Goal: Find specific page/section: Find specific page/section

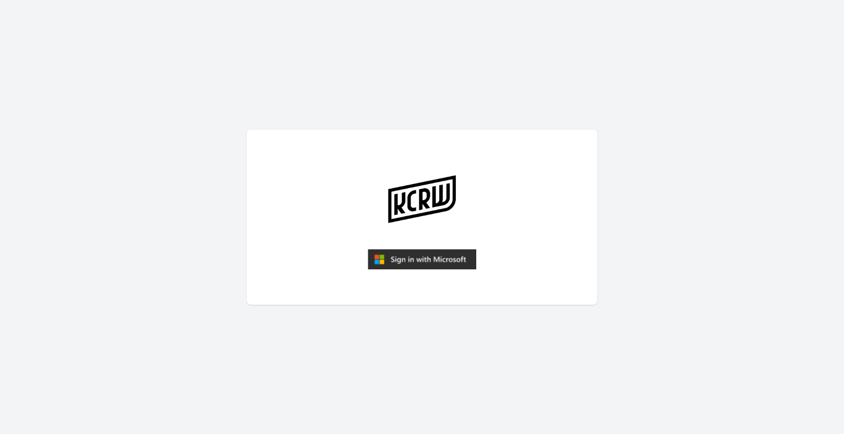
click at [395, 258] on img "submit" at bounding box center [422, 259] width 108 height 21
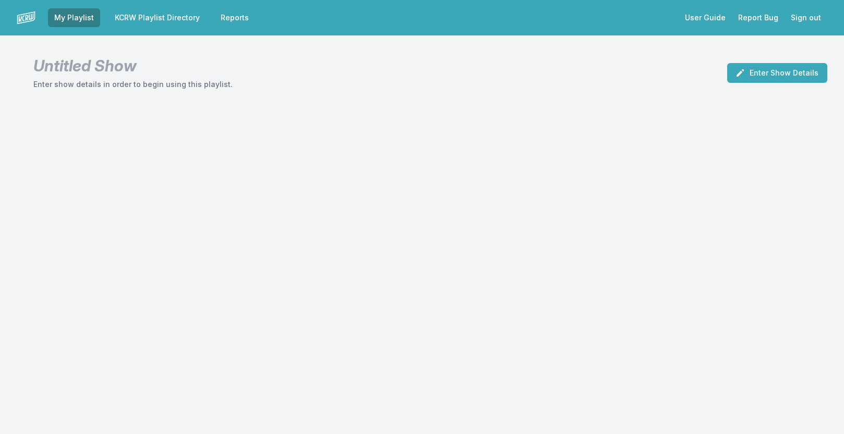
click at [184, 16] on link "KCRW Playlist Directory" at bounding box center [157, 17] width 98 height 19
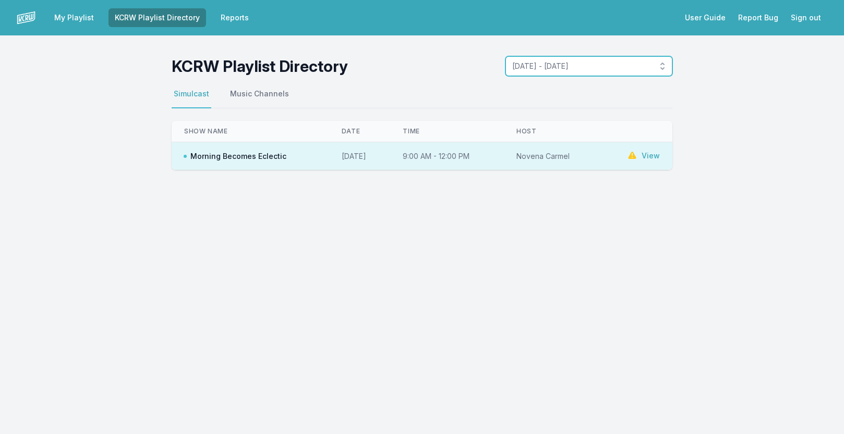
click at [521, 62] on span "[DATE] - [DATE]" at bounding box center [581, 66] width 139 height 10
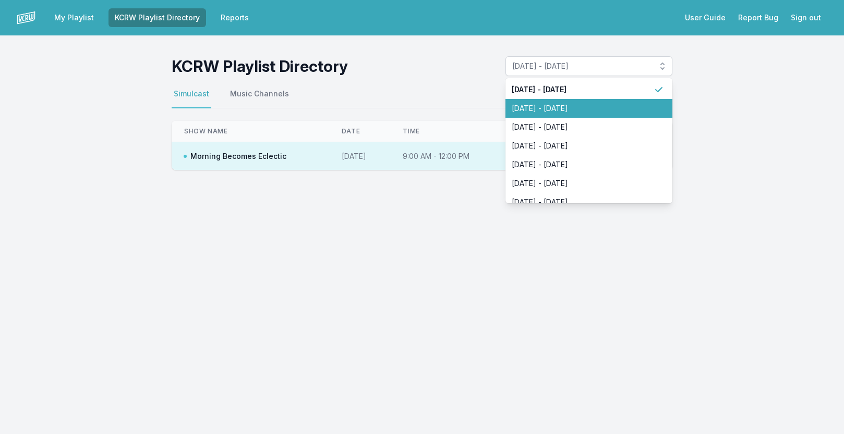
click at [535, 100] on li "[DATE] - [DATE]" at bounding box center [588, 108] width 167 height 19
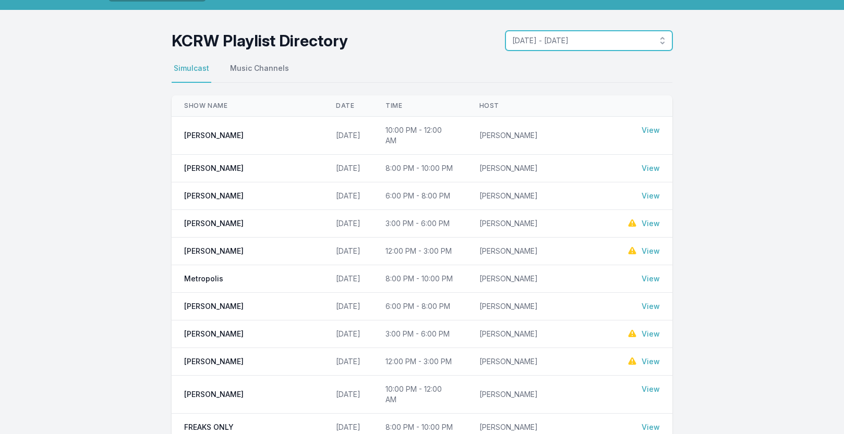
scroll to position [40, 0]
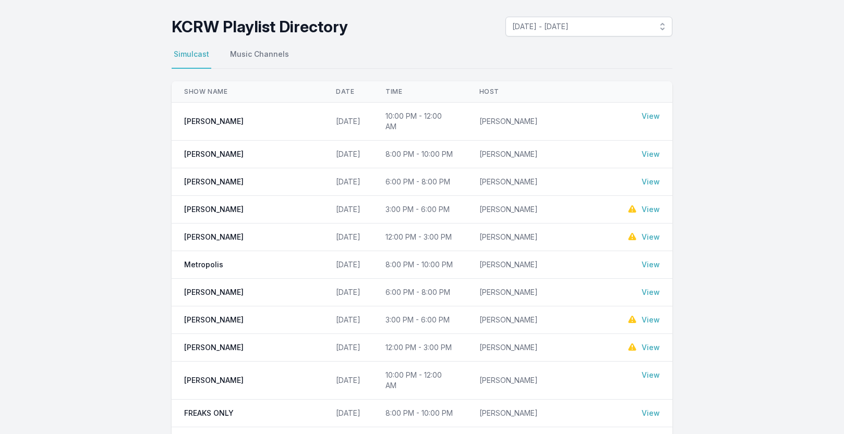
click at [649, 260] on link "View" at bounding box center [651, 265] width 18 height 10
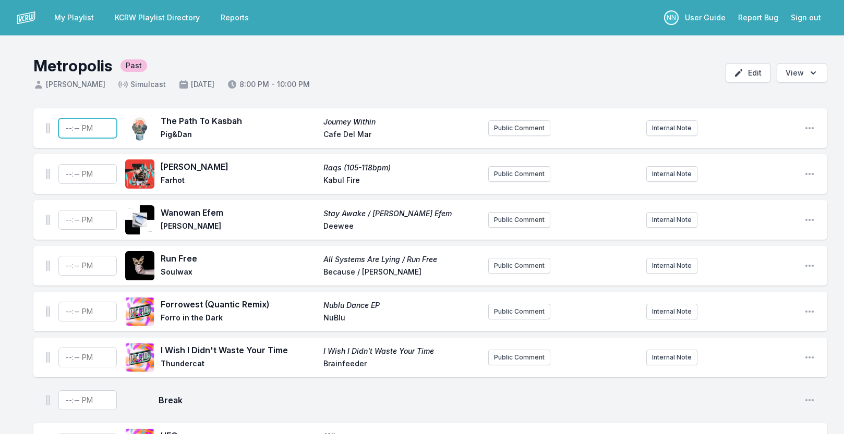
click at [69, 128] on input "Timestamp" at bounding box center [87, 128] width 58 height 20
type input "20:03"
click at [68, 175] on input "Timestamp" at bounding box center [87, 174] width 58 height 20
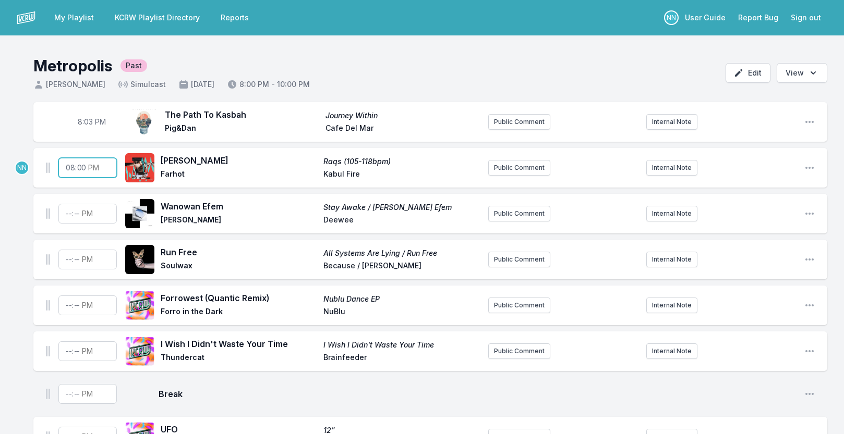
type input "20:06"
click at [69, 215] on input "Timestamp" at bounding box center [87, 214] width 58 height 20
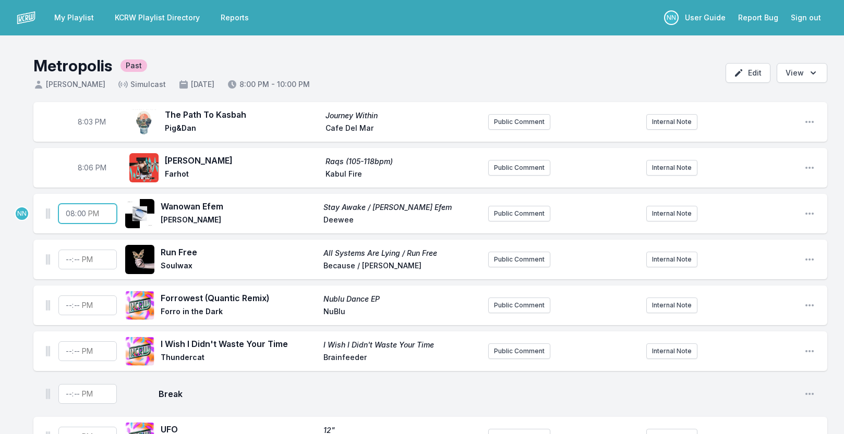
type input "20:09"
click at [69, 260] on input "Timestamp" at bounding box center [87, 260] width 58 height 20
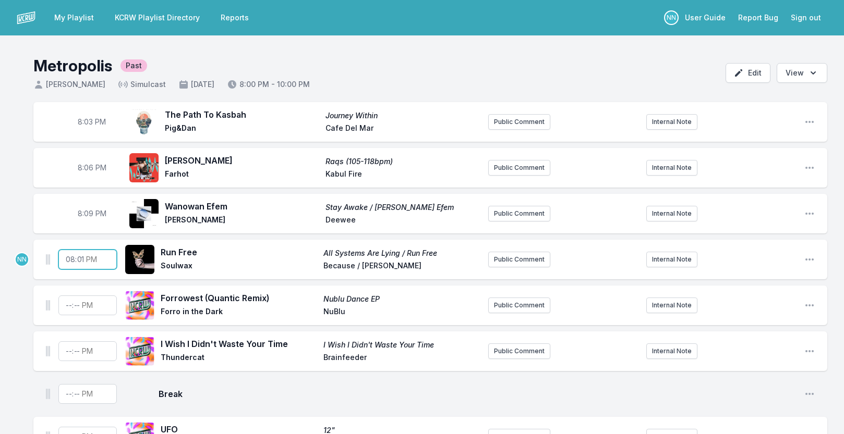
type input "20:12"
click at [66, 308] on input "Timestamp" at bounding box center [87, 306] width 58 height 20
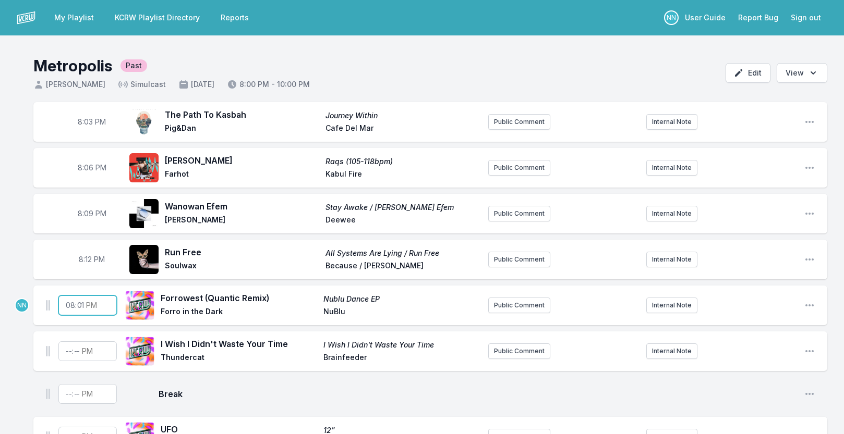
type input "20:15"
click at [70, 352] on input "Timestamp" at bounding box center [87, 352] width 58 height 20
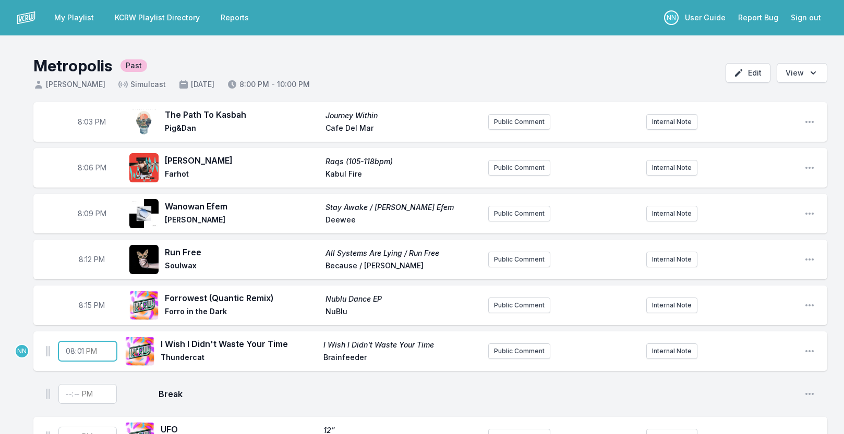
type input "20:18"
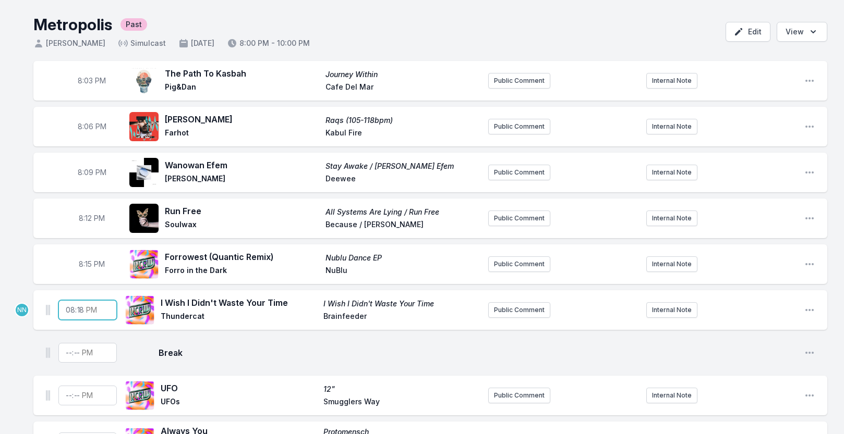
scroll to position [52, 0]
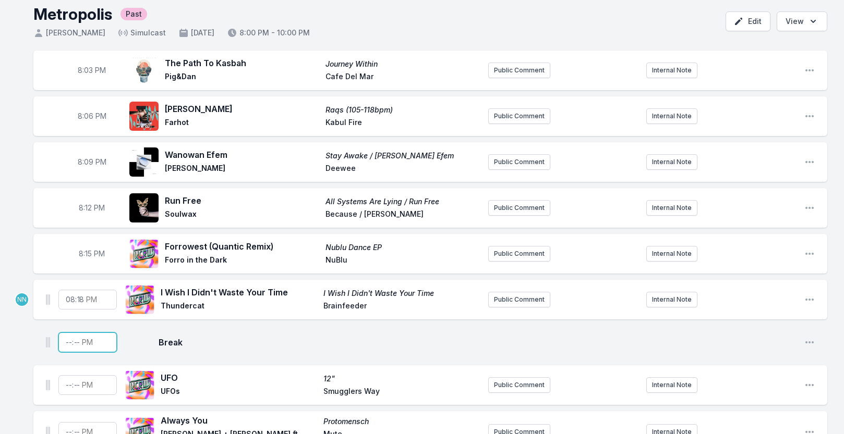
click at [68, 344] on input "Timestamp" at bounding box center [87, 343] width 58 height 20
type input "20:20"
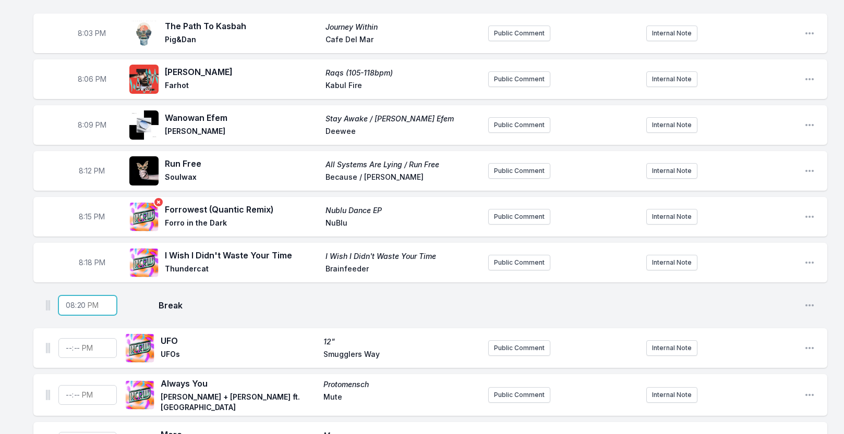
scroll to position [92, 0]
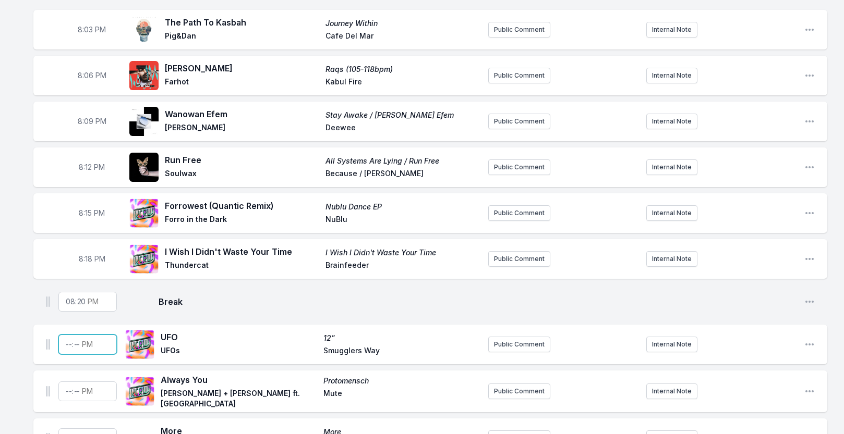
click at [70, 344] on input "Timestamp" at bounding box center [87, 345] width 58 height 20
type input "20:23"
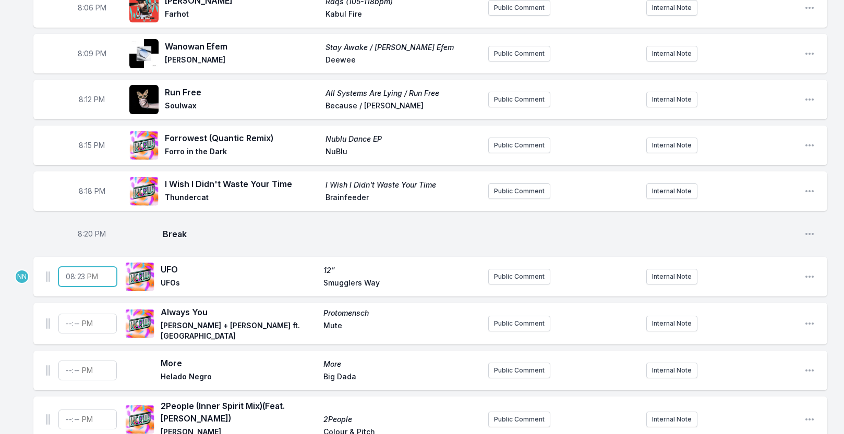
scroll to position [192, 0]
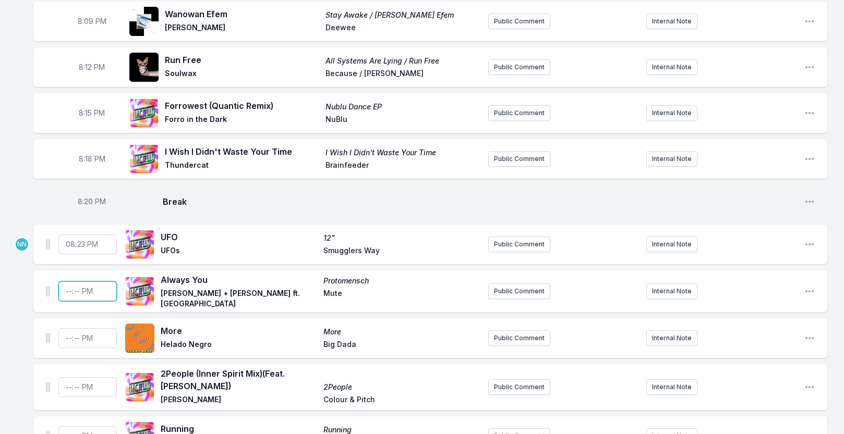
click at [67, 290] on input "Timestamp" at bounding box center [87, 292] width 58 height 20
type input "20:03"
type input "20:25"
type input "20:05"
type input "20:26"
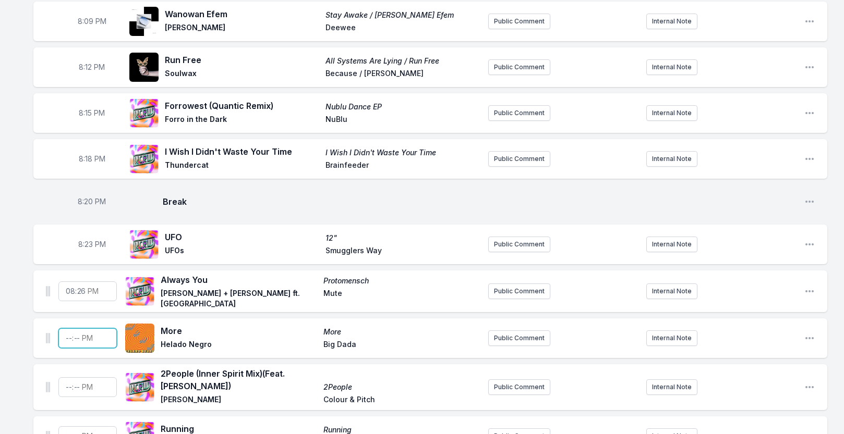
click at [67, 336] on input "Timestamp" at bounding box center [87, 339] width 58 height 20
type input "20:29"
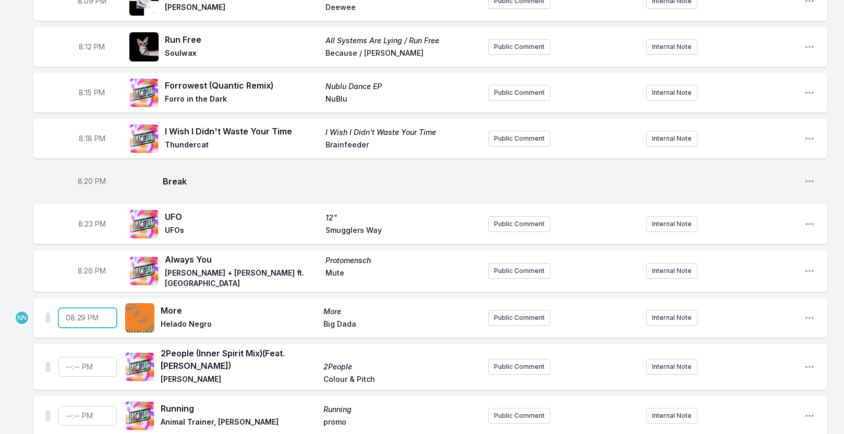
scroll to position [243, 0]
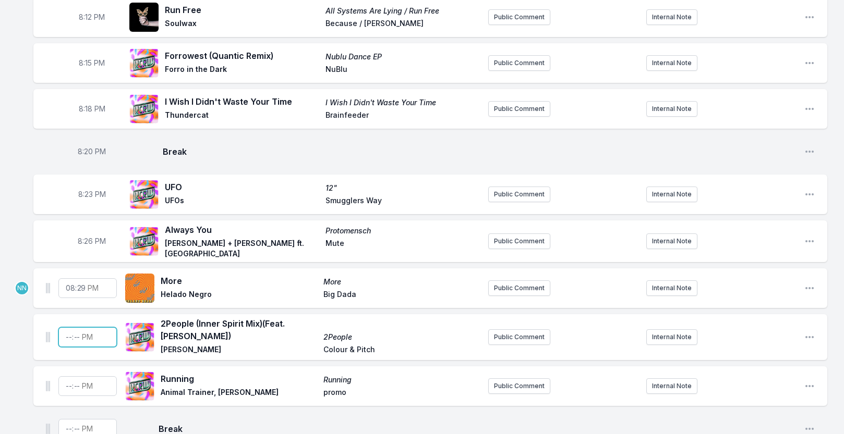
click at [65, 336] on input "Timestamp" at bounding box center [87, 338] width 58 height 20
type input "20:32"
click at [68, 384] on input "Timestamp" at bounding box center [87, 387] width 58 height 20
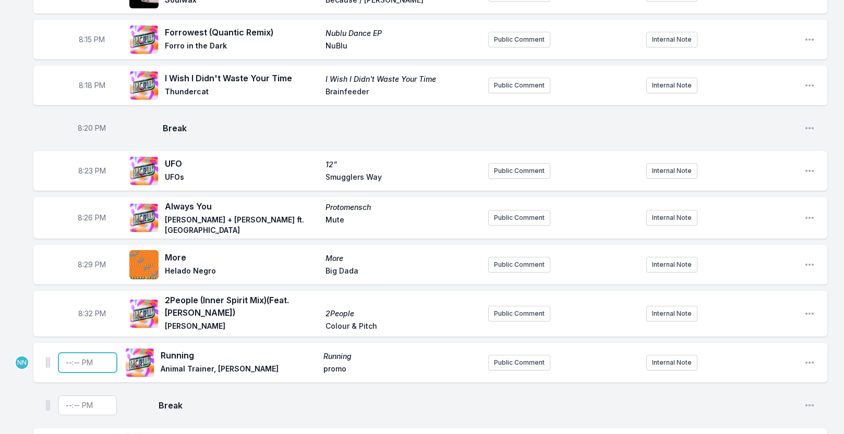
scroll to position [268, 0]
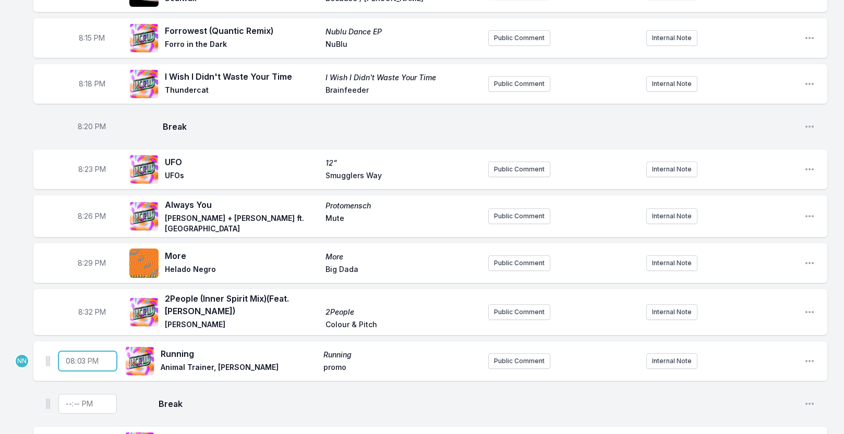
type input "20:35"
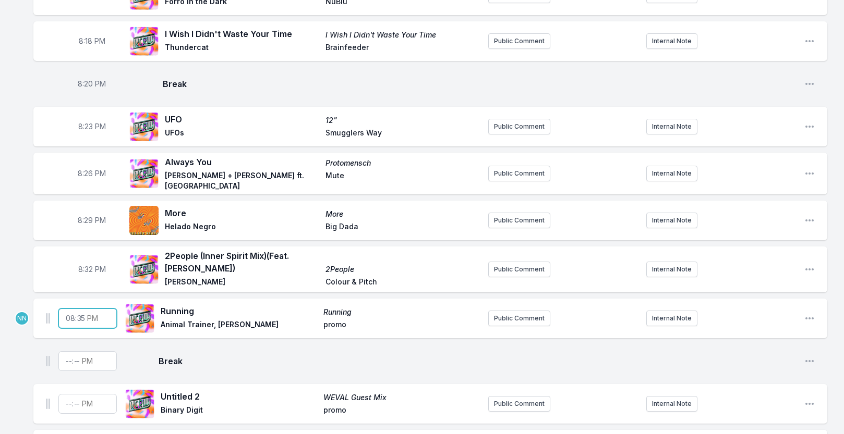
scroll to position [313, 0]
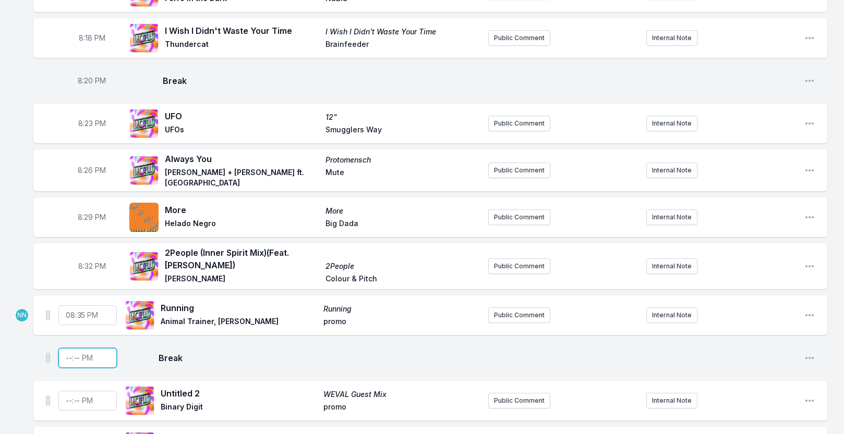
click at [75, 358] on input "Timestamp" at bounding box center [87, 358] width 58 height 20
click at [69, 358] on input "Timestamp" at bounding box center [87, 358] width 58 height 20
type input "20:40"
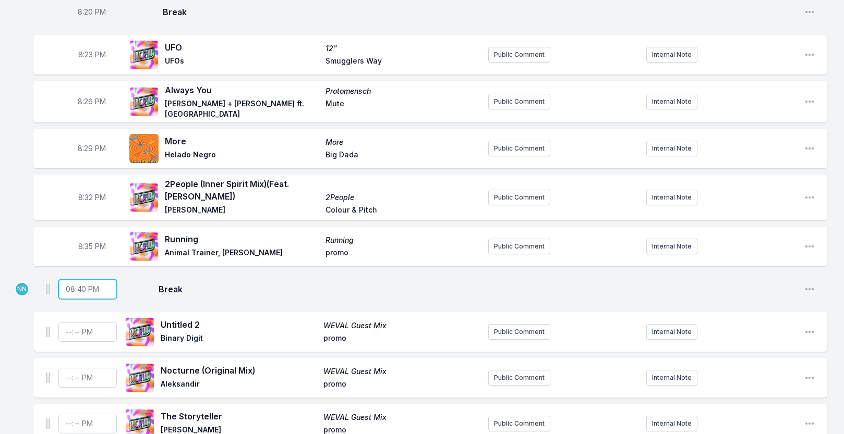
scroll to position [390, 0]
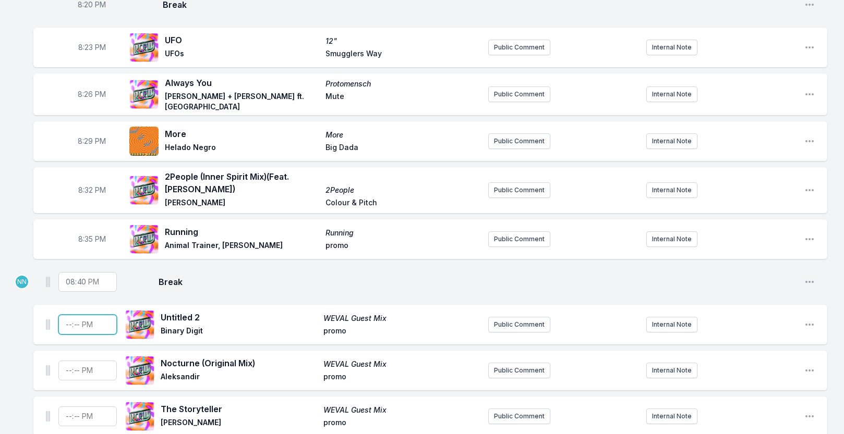
click at [66, 321] on input "Timestamp" at bounding box center [87, 325] width 58 height 20
type input "20:42"
click at [72, 370] on input "Timestamp" at bounding box center [87, 371] width 58 height 20
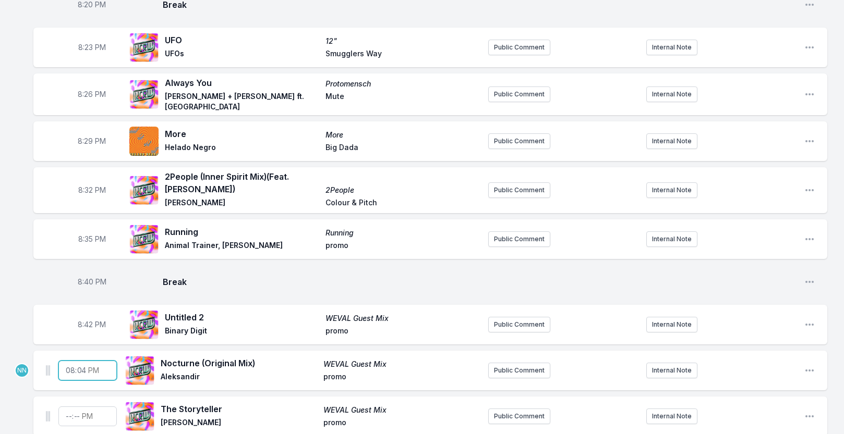
type input "20:45"
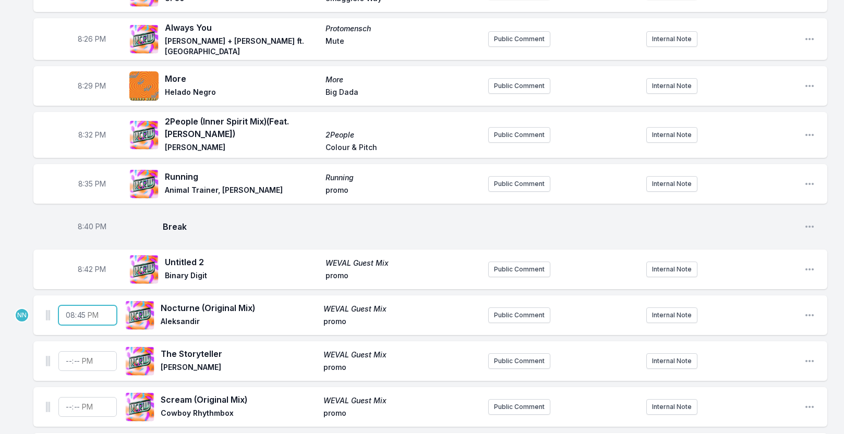
scroll to position [449, 0]
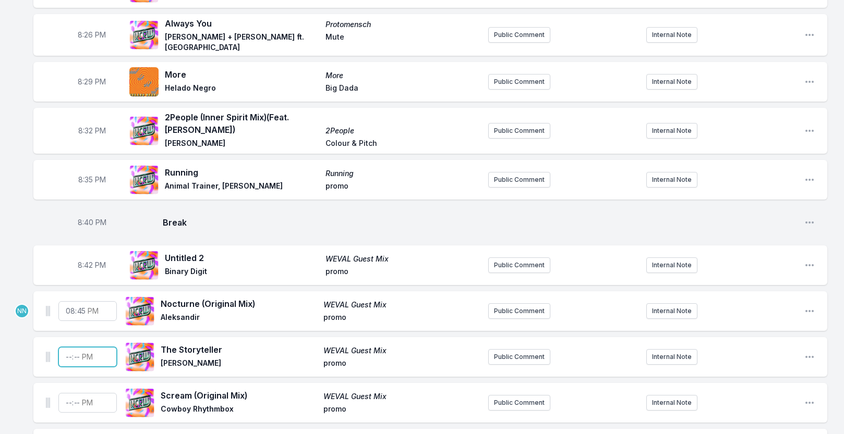
click at [67, 355] on input "Timestamp" at bounding box center [87, 357] width 58 height 20
type input "20:48"
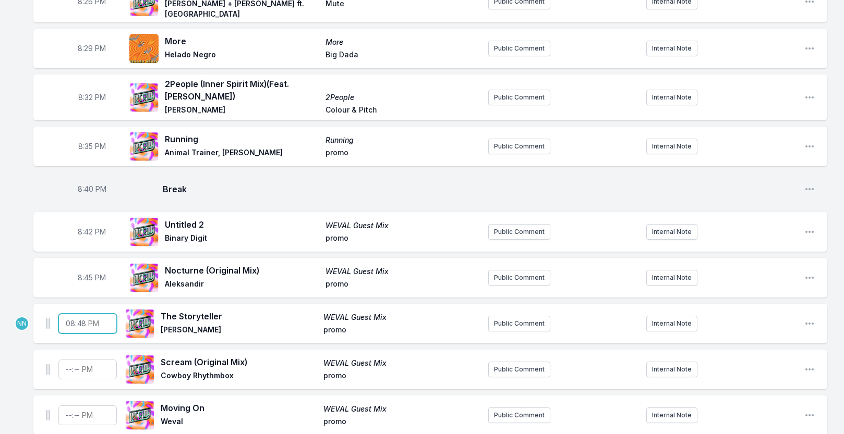
scroll to position [493, 0]
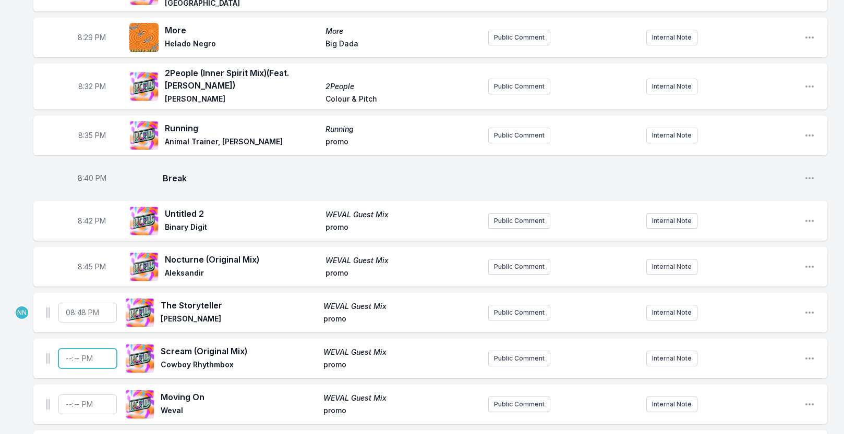
click at [66, 357] on input "Timestamp" at bounding box center [87, 359] width 58 height 20
type input "20:51"
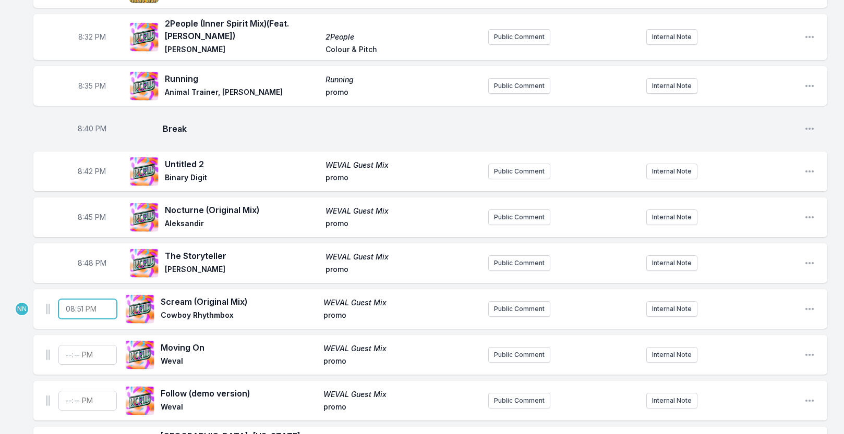
scroll to position [549, 0]
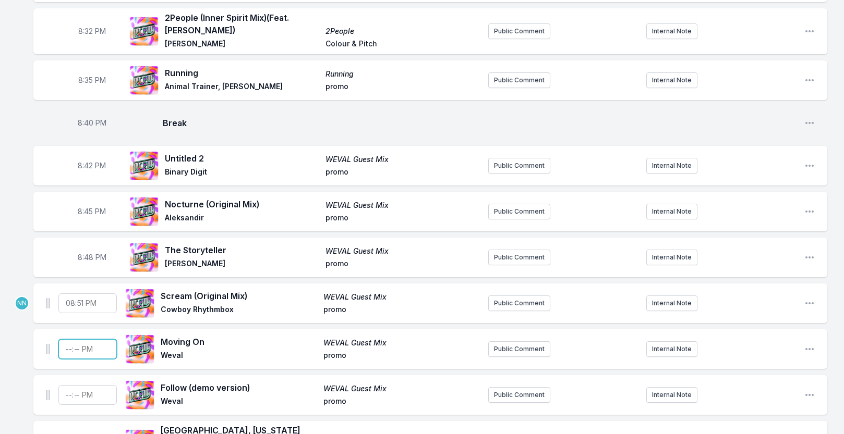
click at [71, 348] on input "Timestamp" at bounding box center [87, 350] width 58 height 20
type input "20:54"
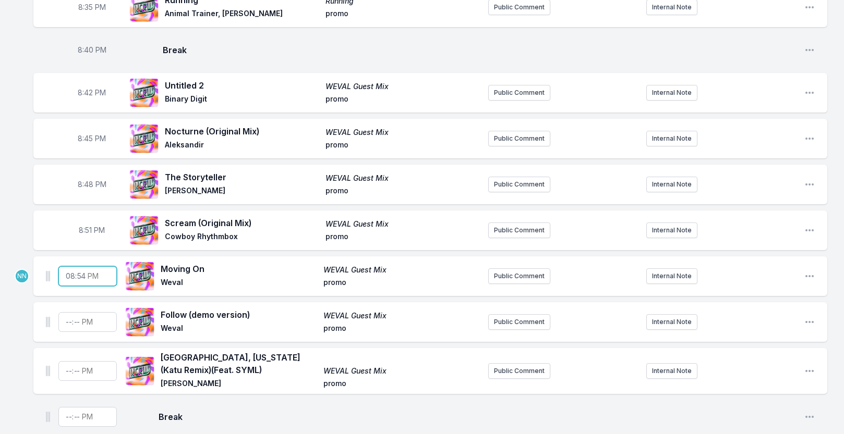
scroll to position [626, 0]
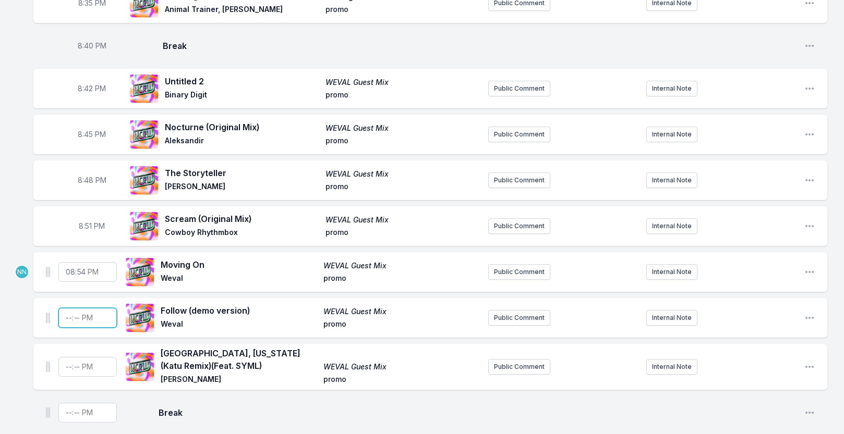
click at [66, 319] on input "Timestamp" at bounding box center [87, 318] width 58 height 20
type input "20:57"
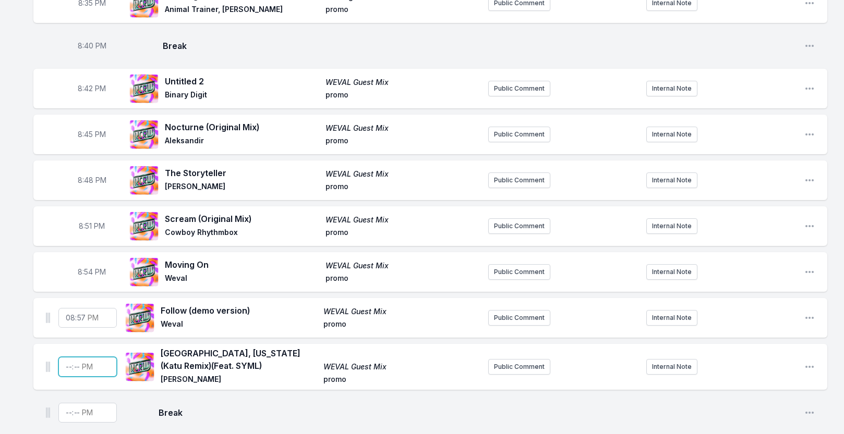
click at [65, 364] on input "Timestamp" at bounding box center [87, 367] width 58 height 20
type input "20:05"
click at [89, 85] on span "8:42 PM" at bounding box center [92, 88] width 28 height 10
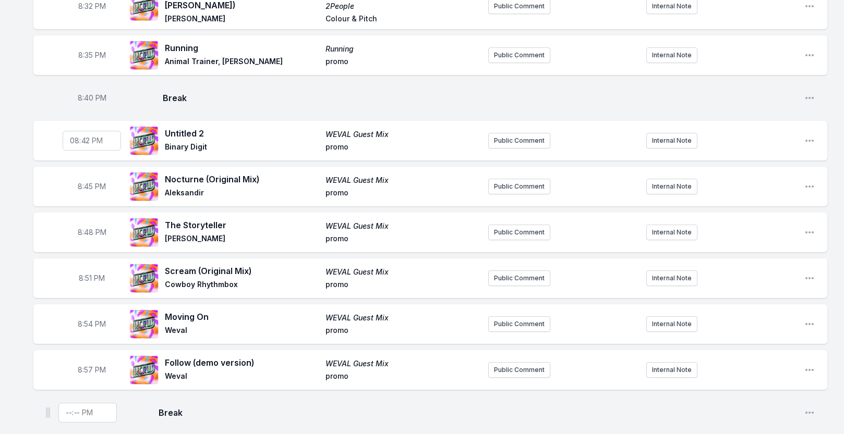
scroll to position [678, 0]
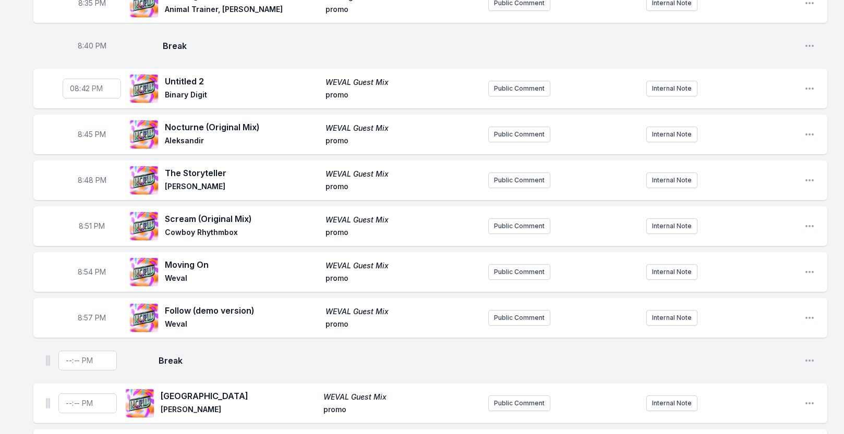
click at [86, 88] on input "20:42" at bounding box center [92, 89] width 58 height 20
type input "20:40"
click at [89, 129] on span "8:45 PM" at bounding box center [92, 134] width 28 height 10
click at [89, 134] on input "20:45" at bounding box center [92, 135] width 58 height 20
type input "20:43"
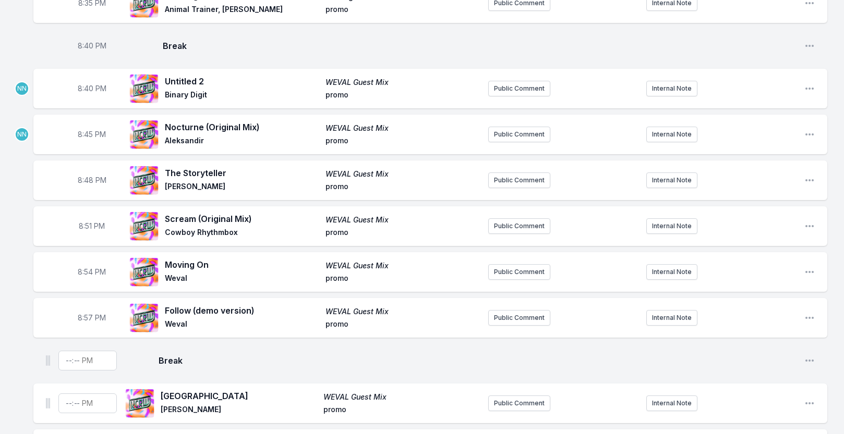
click at [93, 177] on span "8:48 PM" at bounding box center [92, 180] width 29 height 10
click at [85, 177] on input "20:48" at bounding box center [92, 181] width 58 height 20
type input "20:46"
click at [90, 227] on span "8:51 PM" at bounding box center [92, 226] width 26 height 10
click at [84, 225] on input "20:51" at bounding box center [92, 226] width 58 height 20
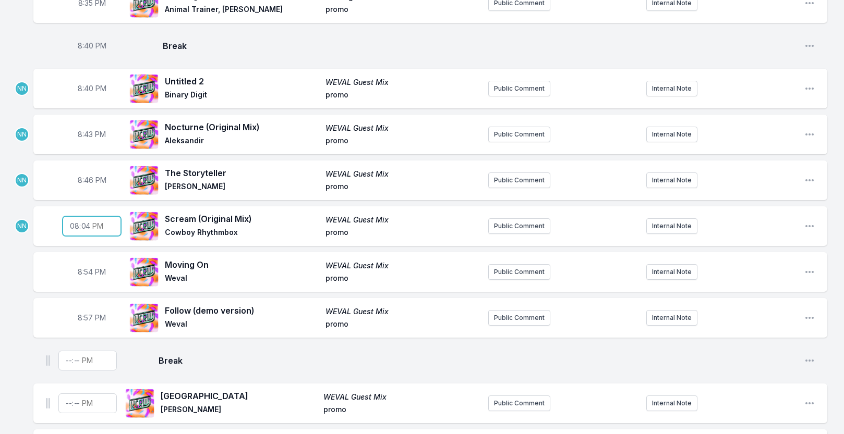
type input "20:49"
click at [90, 271] on span "8:54 PM" at bounding box center [92, 272] width 28 height 10
click at [88, 271] on input "20:54" at bounding box center [92, 272] width 58 height 20
type input "20:52"
click at [86, 318] on span "8:57 PM" at bounding box center [92, 318] width 28 height 10
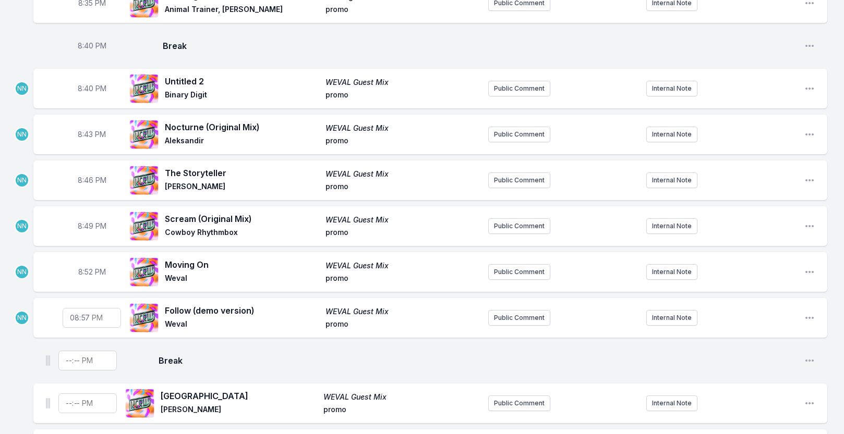
click at [82, 315] on input "20:57" at bounding box center [92, 318] width 58 height 20
type input "20:55"
click at [68, 361] on input "Timestamp" at bounding box center [87, 361] width 58 height 20
type input "21:00"
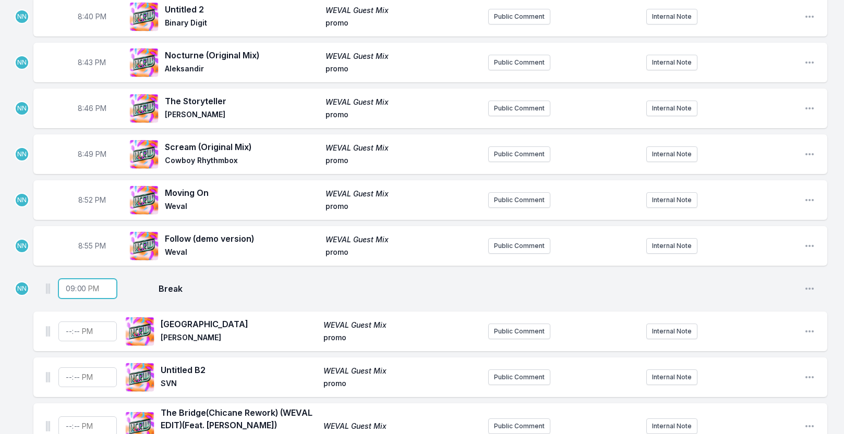
scroll to position [807, 0]
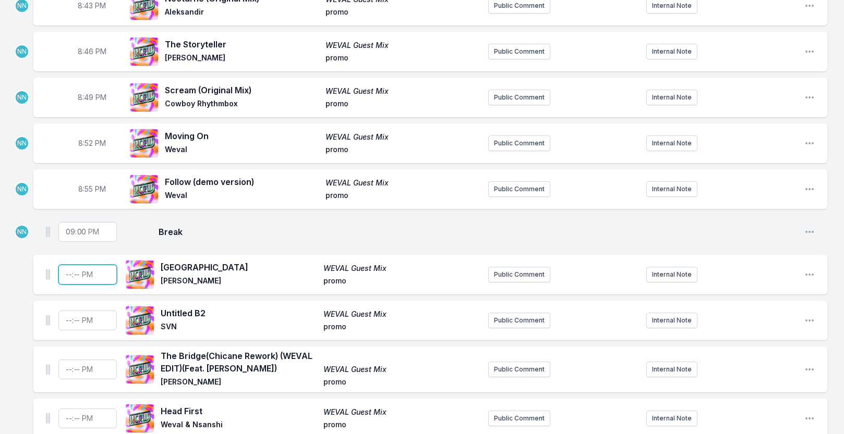
click at [69, 272] on input "Timestamp" at bounding box center [87, 275] width 58 height 20
type input "21:00"
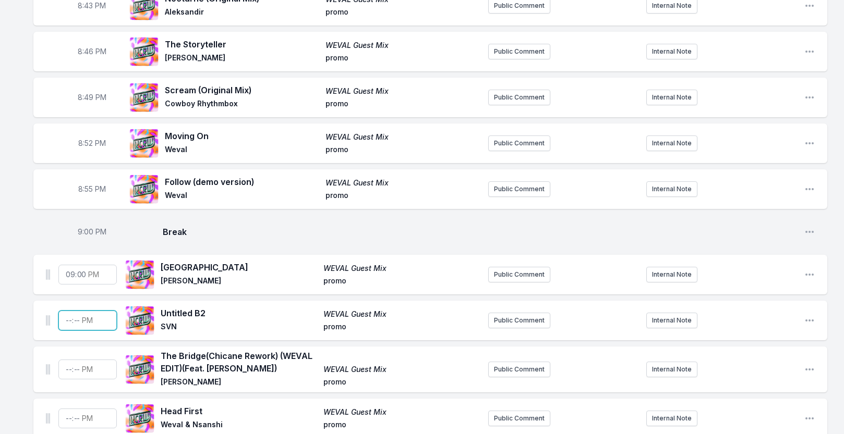
click at [68, 319] on input "Timestamp" at bounding box center [87, 321] width 58 height 20
type input "21:03"
click at [67, 369] on input "Timestamp" at bounding box center [87, 370] width 58 height 20
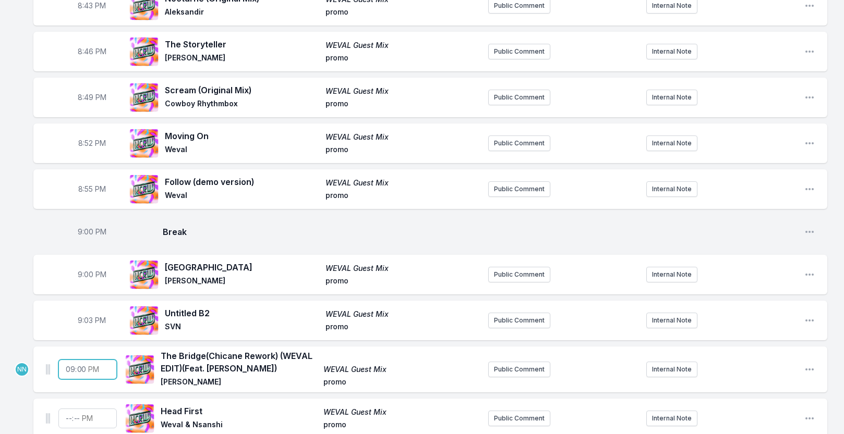
type input "21:06"
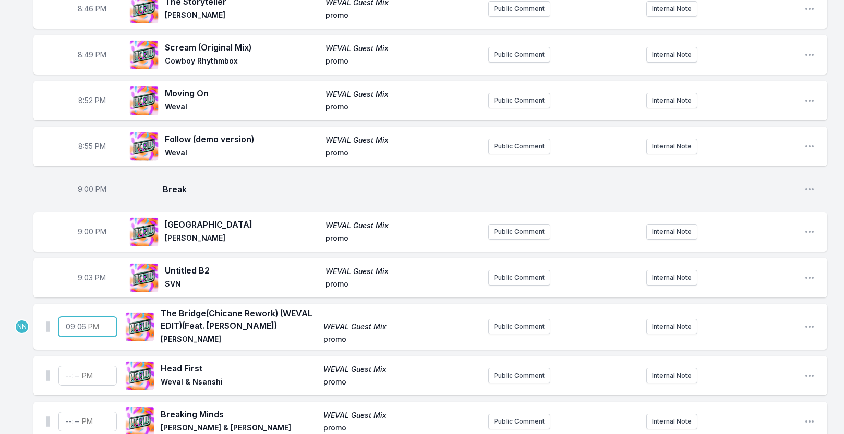
scroll to position [873, 0]
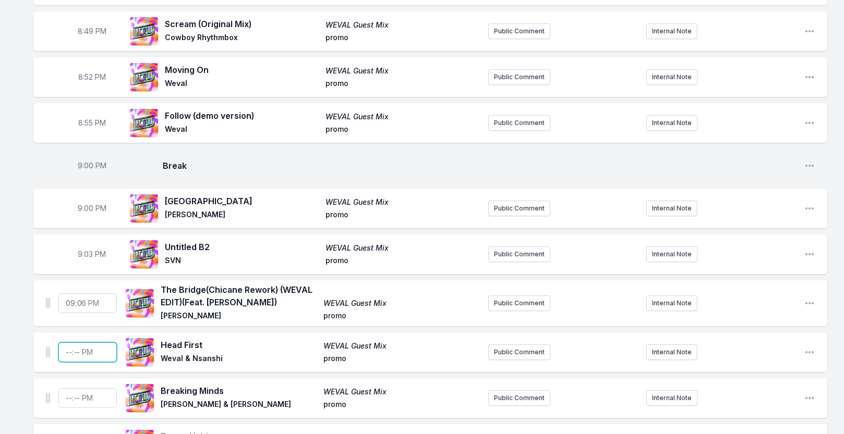
click at [68, 354] on input "Timestamp" at bounding box center [87, 353] width 58 height 20
type input "21:09"
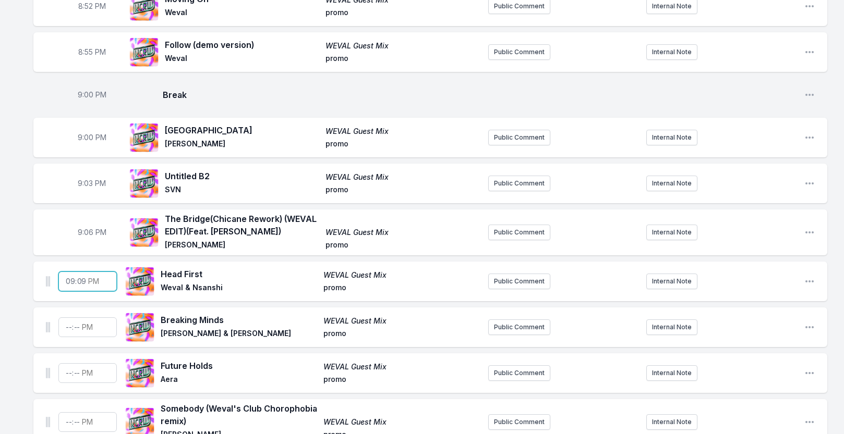
scroll to position [959, 0]
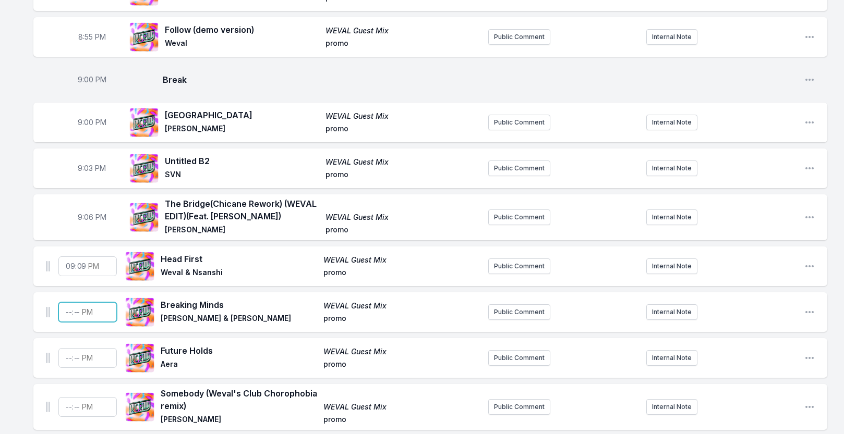
click at [67, 312] on input "Timestamp" at bounding box center [87, 313] width 58 height 20
type input "21:12"
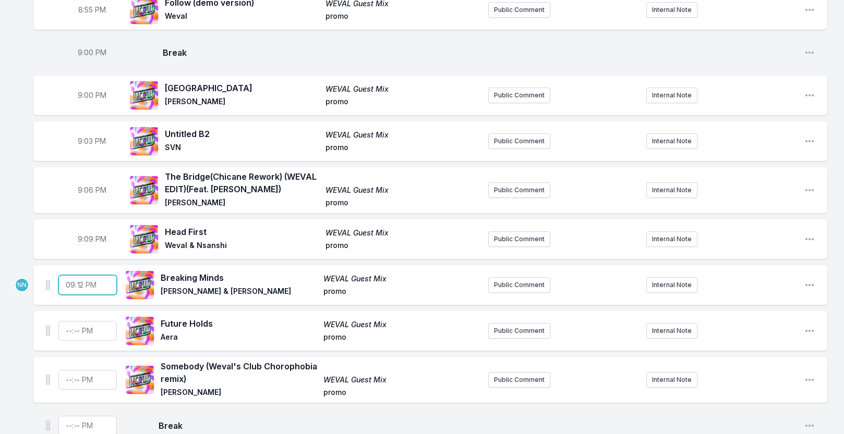
scroll to position [996, 0]
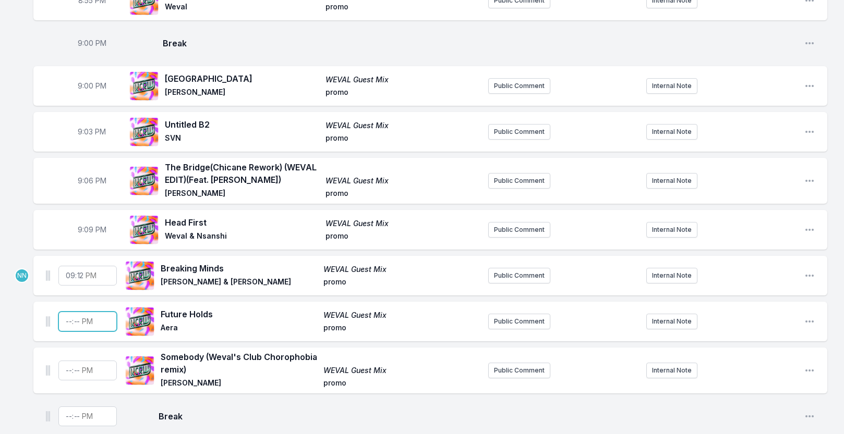
click at [68, 320] on input "Timestamp" at bounding box center [87, 322] width 58 height 20
type input "21:15"
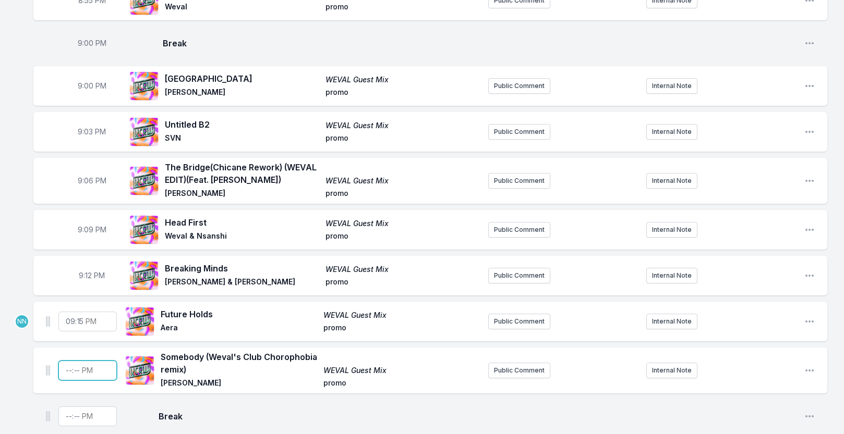
click at [67, 371] on input "Timestamp" at bounding box center [87, 371] width 58 height 20
type input "21:18"
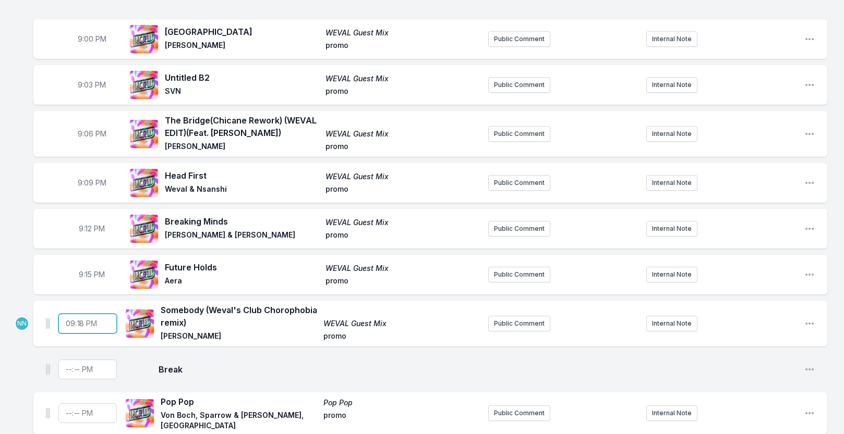
scroll to position [1062, 0]
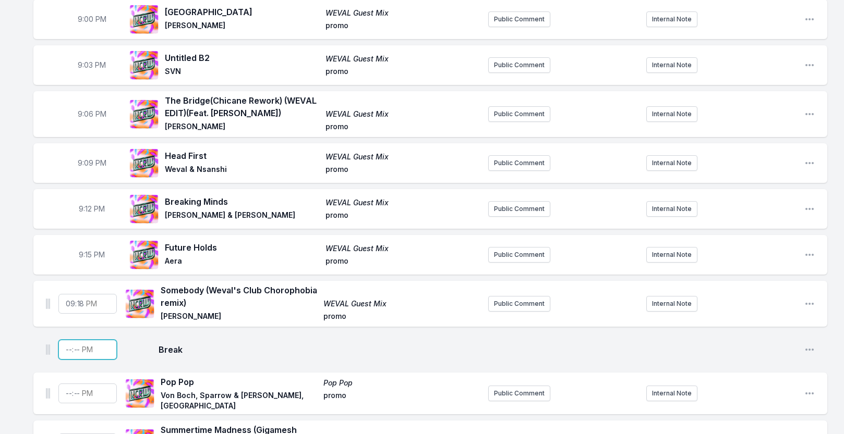
click at [66, 348] on input "Timestamp" at bounding box center [87, 350] width 58 height 20
type input "21:20"
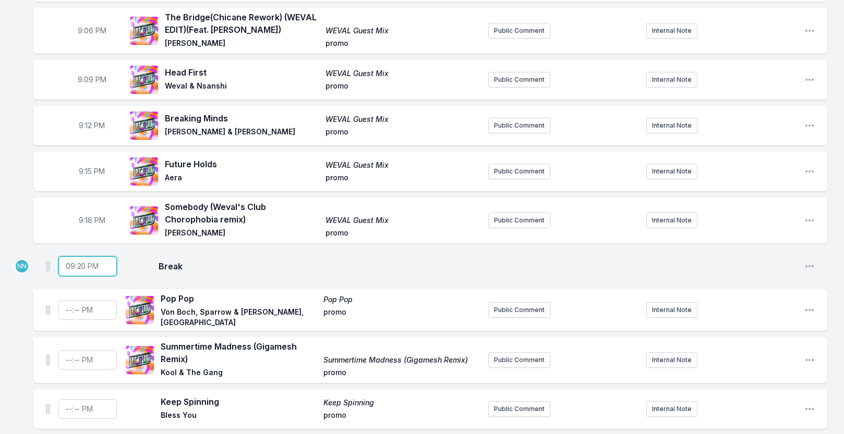
scroll to position [1157, 0]
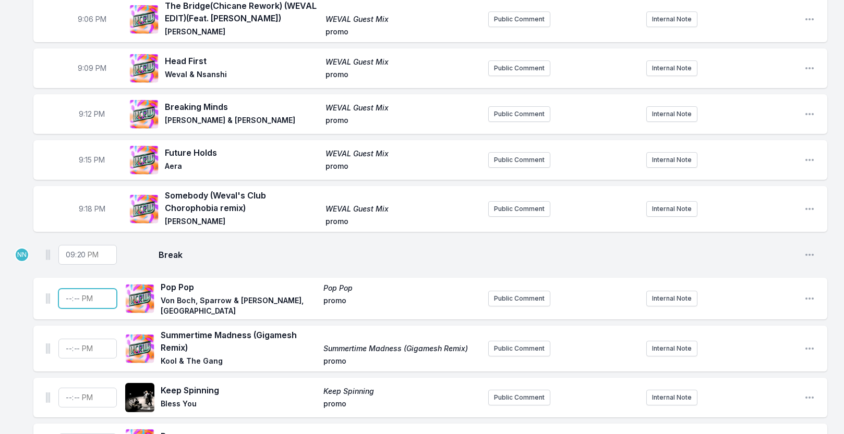
click at [69, 296] on input "Timestamp" at bounding box center [87, 299] width 58 height 20
type input "21:23"
click at [67, 345] on input "Timestamp" at bounding box center [87, 349] width 58 height 20
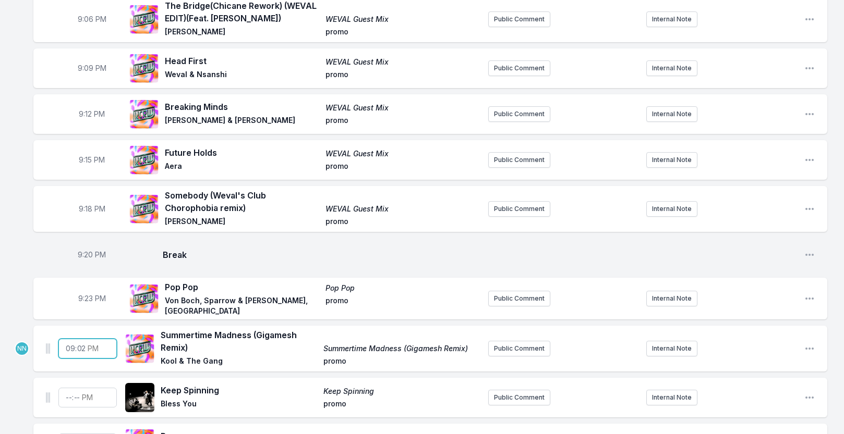
type input "21:26"
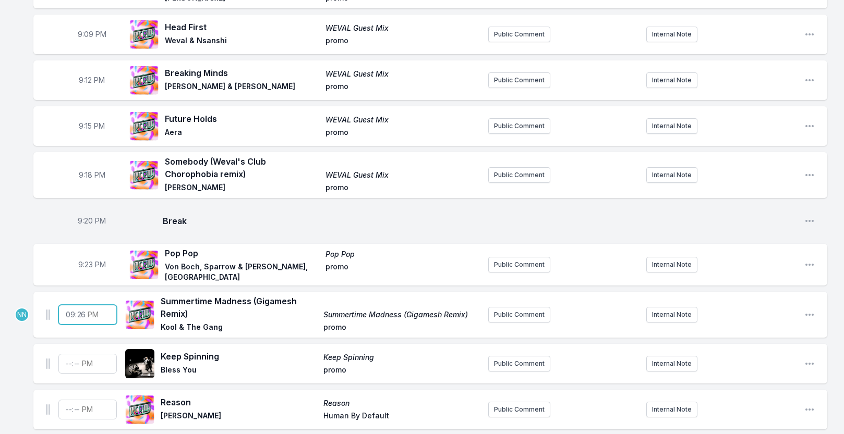
scroll to position [1202, 0]
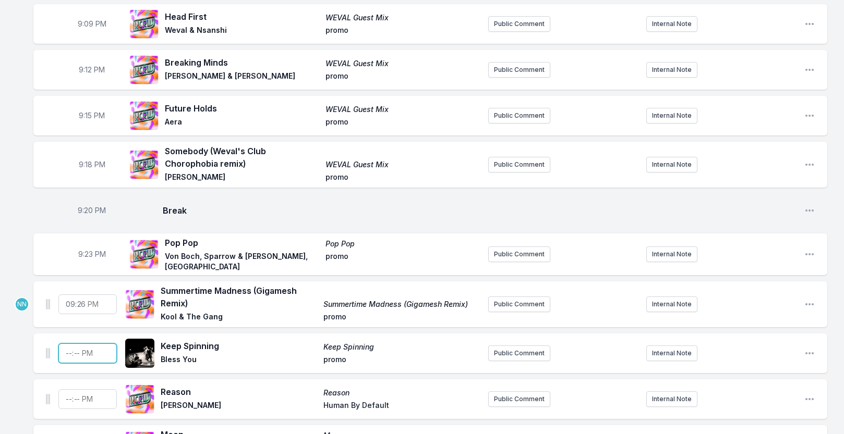
click at [67, 350] on input "Timestamp" at bounding box center [87, 354] width 58 height 20
click at [88, 252] on span "9:23 PM" at bounding box center [92, 254] width 28 height 10
click at [86, 252] on input "21:23" at bounding box center [92, 255] width 58 height 20
type input "21:20"
click at [88, 299] on span "9:26 PM" at bounding box center [92, 304] width 28 height 10
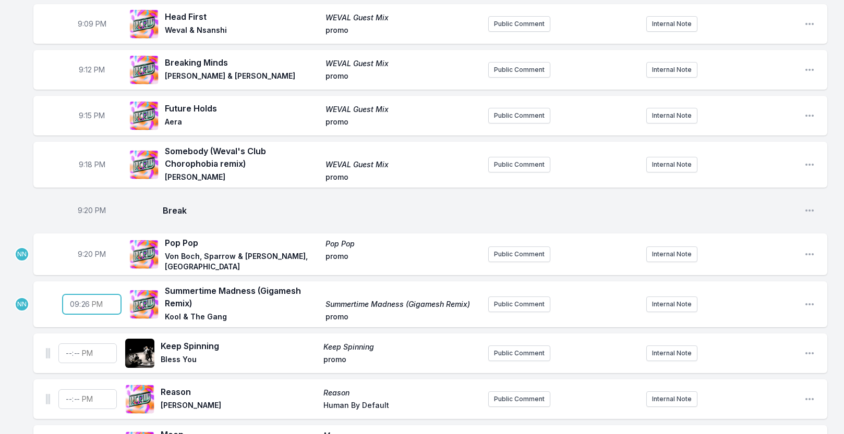
click at [88, 300] on input "21:26" at bounding box center [92, 305] width 58 height 20
type input "21:23"
click at [63, 356] on input "Timestamp" at bounding box center [87, 354] width 58 height 20
type input "21:26"
click at [66, 394] on input "Timestamp" at bounding box center [87, 400] width 58 height 20
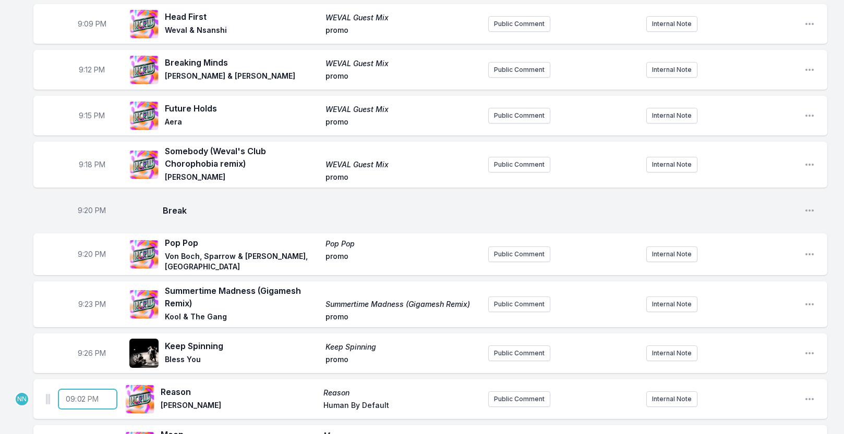
type input "21:29"
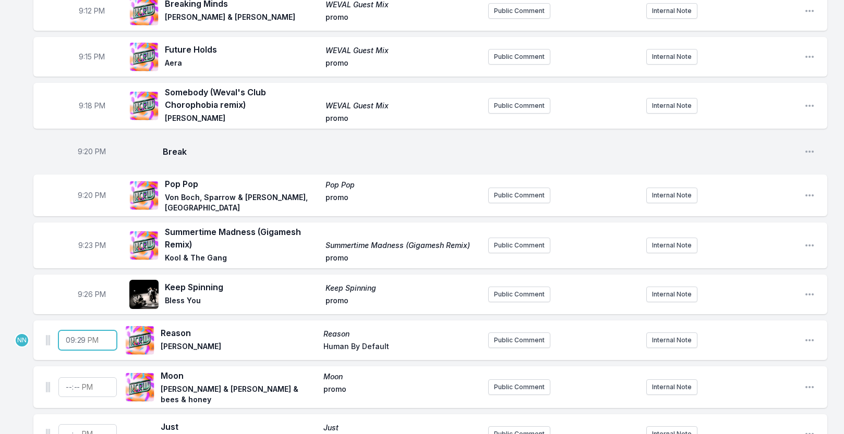
scroll to position [1270, 0]
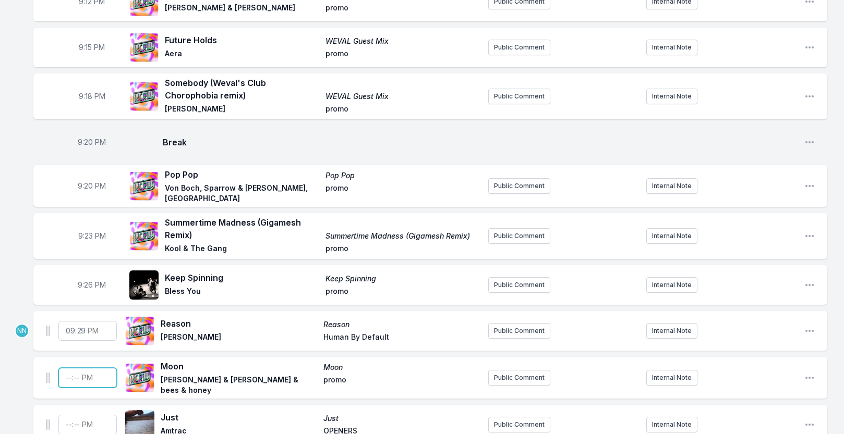
click at [69, 370] on input "Timestamp" at bounding box center [87, 378] width 58 height 20
type input "21:32"
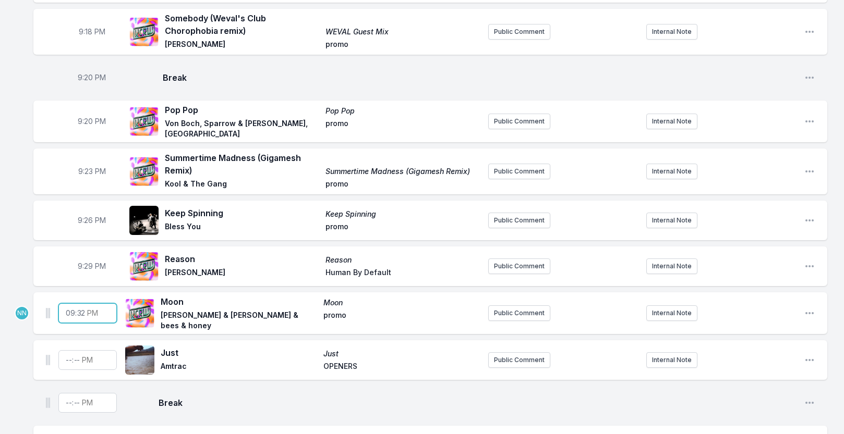
scroll to position [1355, 0]
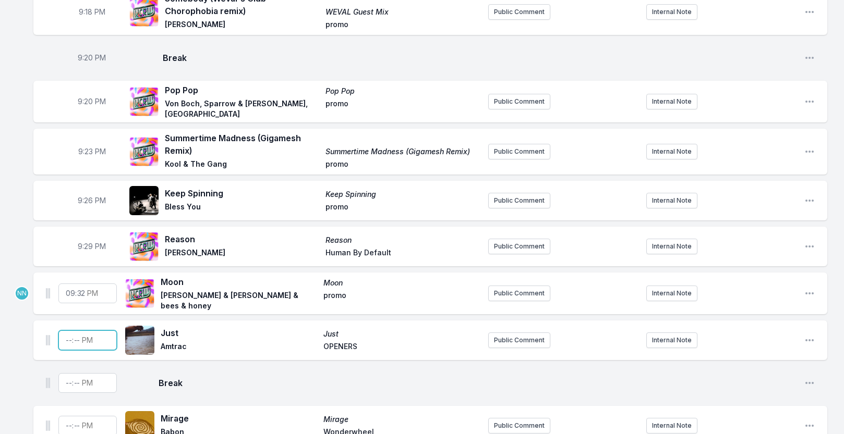
click at [69, 334] on input "Timestamp" at bounding box center [87, 341] width 58 height 20
type input "21:35"
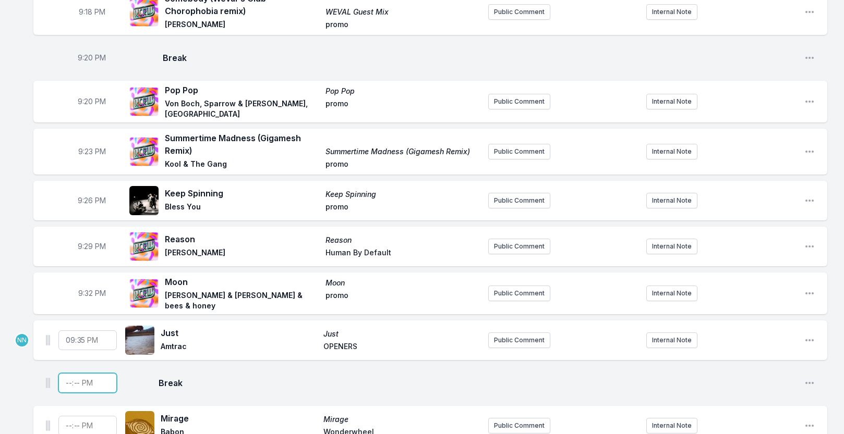
click at [66, 380] on input "Timestamp" at bounding box center [87, 383] width 58 height 20
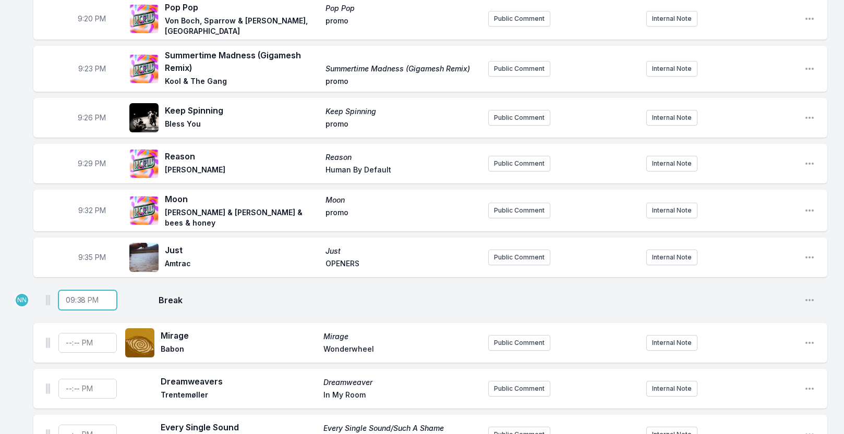
scroll to position [1440, 0]
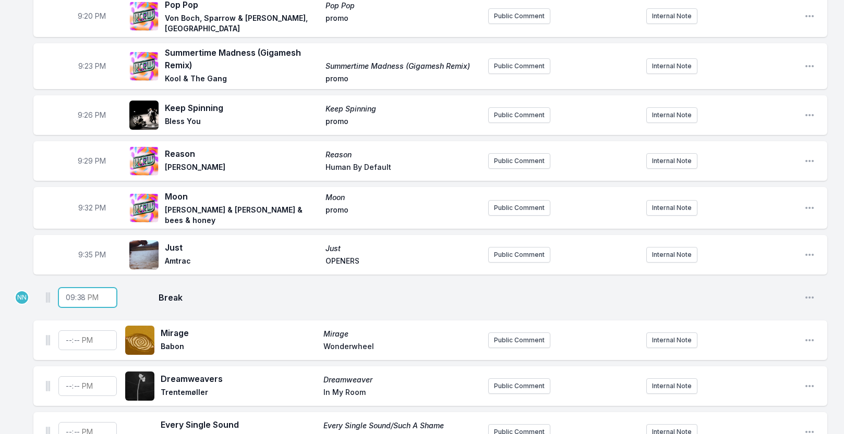
click at [78, 292] on input "21:38" at bounding box center [87, 298] width 58 height 20
click at [80, 292] on input "21:38" at bounding box center [87, 298] width 58 height 20
type input "21:59"
click at [62, 335] on input "Timestamp" at bounding box center [87, 341] width 58 height 20
click at [87, 293] on span "9:59 PM" at bounding box center [92, 298] width 28 height 10
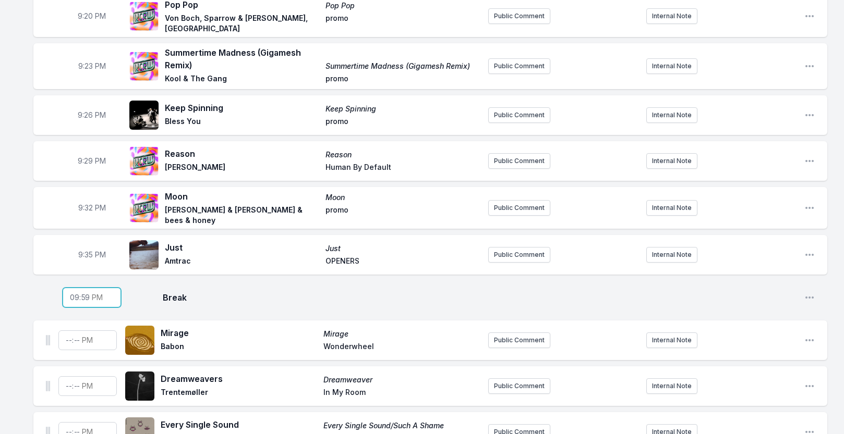
click at [87, 293] on input "21:59" at bounding box center [92, 298] width 58 height 20
type input "21:40"
click at [65, 334] on input "Timestamp" at bounding box center [87, 341] width 58 height 20
type input "21:40"
click at [66, 378] on input "Timestamp" at bounding box center [87, 387] width 58 height 20
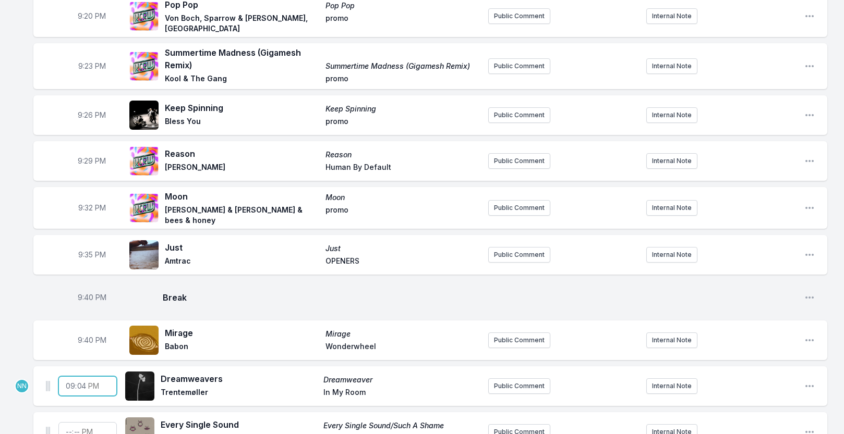
type input "21:43"
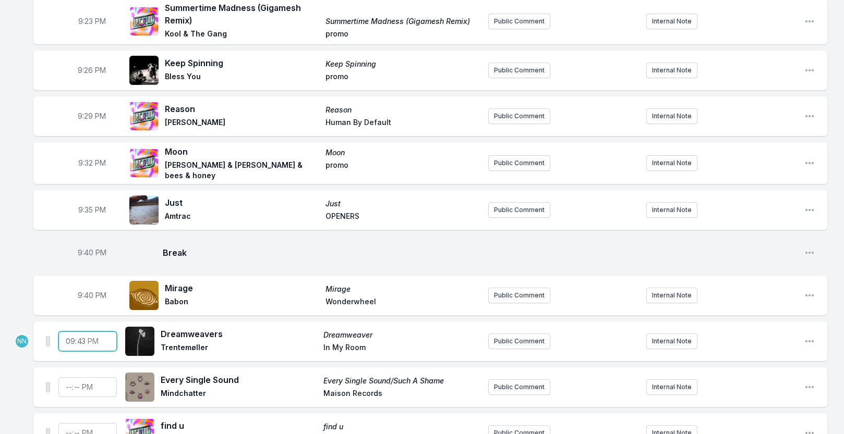
scroll to position [1489, 0]
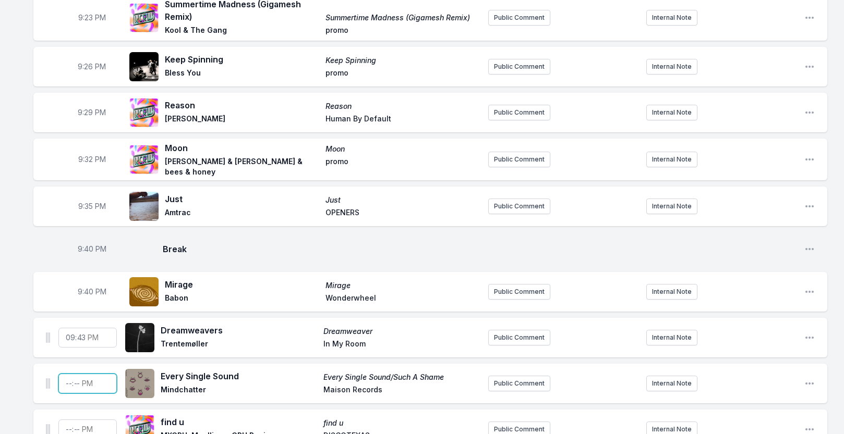
click at [67, 377] on input "Timestamp" at bounding box center [87, 384] width 58 height 20
type input "21:46"
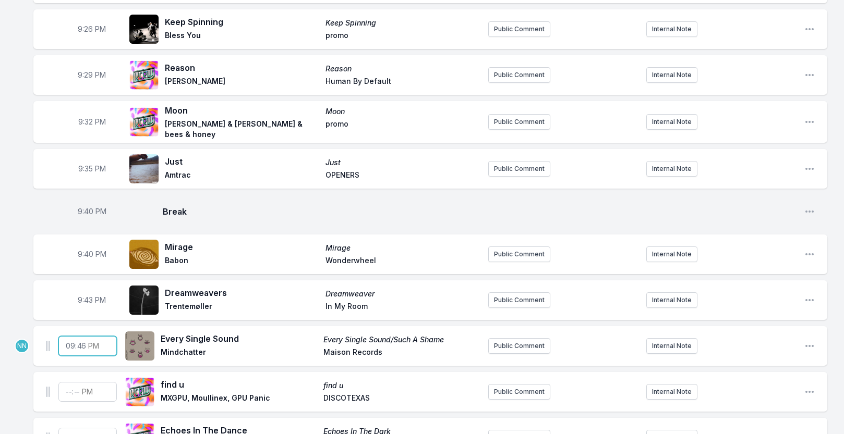
scroll to position [1546, 0]
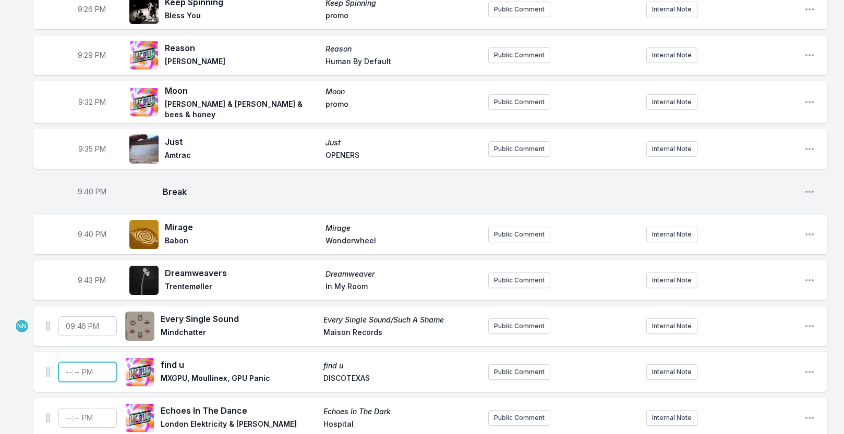
click at [69, 367] on input "Timestamp" at bounding box center [87, 373] width 58 height 20
type input "21:49"
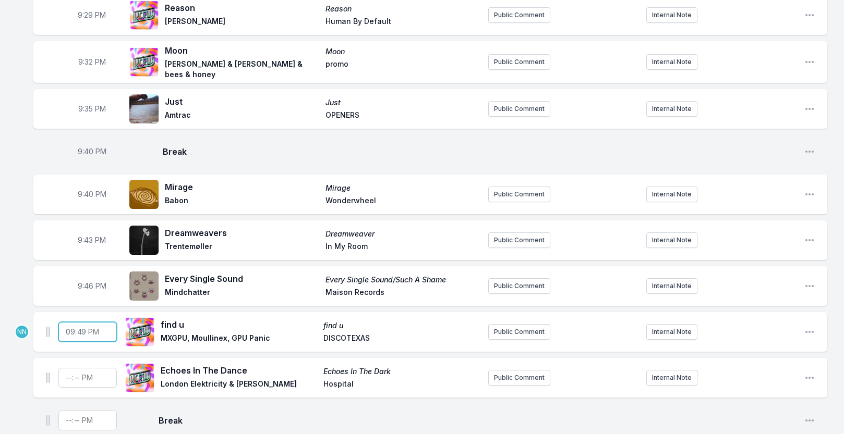
scroll to position [1611, 0]
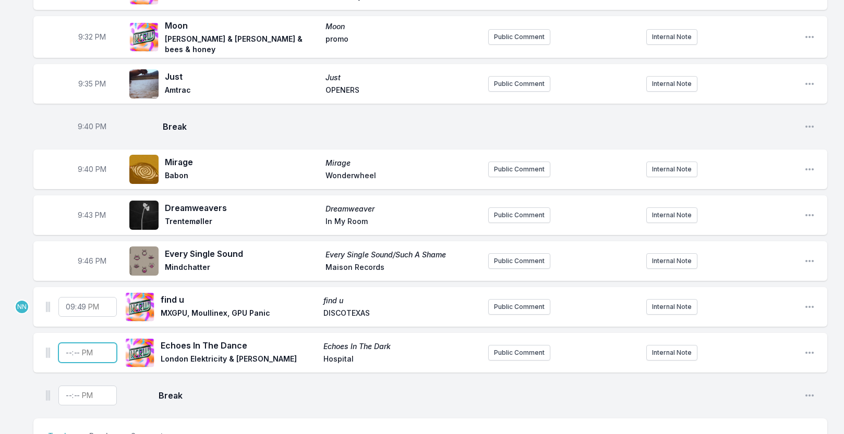
click at [66, 349] on input "Timestamp" at bounding box center [87, 353] width 58 height 20
type input "21:52"
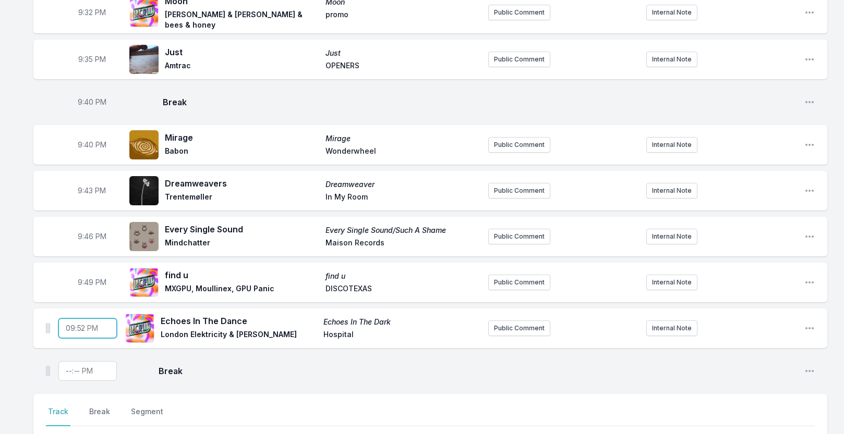
scroll to position [1647, 0]
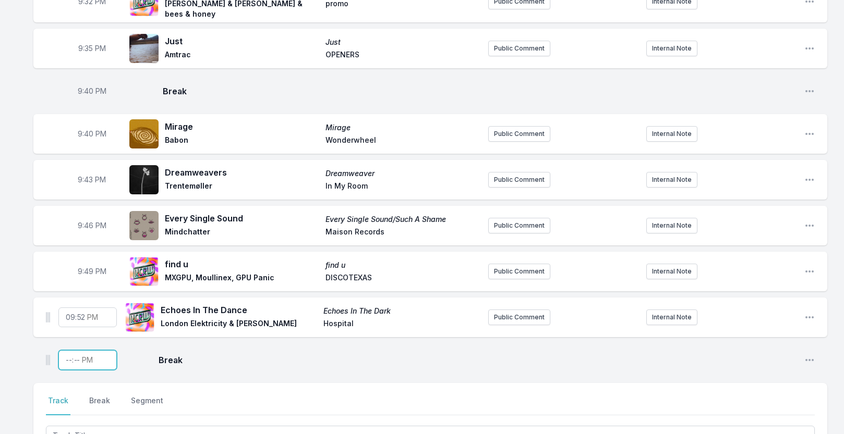
click at [66, 355] on input "Timestamp" at bounding box center [87, 361] width 58 height 20
click at [88, 312] on span "9:52 PM" at bounding box center [92, 317] width 28 height 10
click at [86, 312] on input "21:52" at bounding box center [92, 318] width 58 height 20
type input "21:56"
click at [89, 267] on span "9:49 PM" at bounding box center [92, 272] width 29 height 10
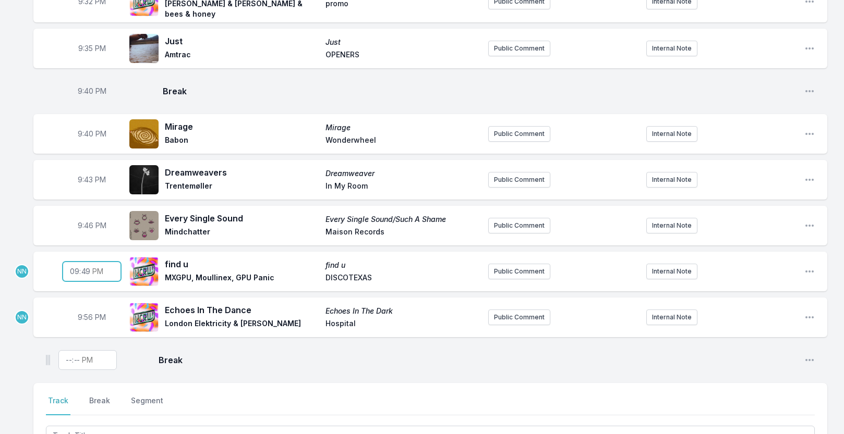
click at [90, 266] on input "21:49" at bounding box center [92, 272] width 58 height 20
type input "21:06"
type input "21:01"
type input "21:51"
click at [91, 221] on span "9:46 PM" at bounding box center [92, 226] width 29 height 10
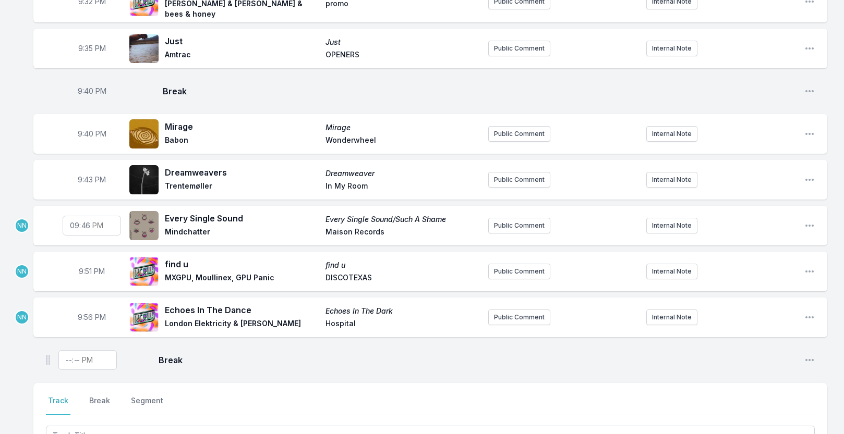
click at [91, 175] on span "9:43 PM" at bounding box center [92, 180] width 28 height 10
click at [238, 354] on span "Break" at bounding box center [477, 360] width 637 height 13
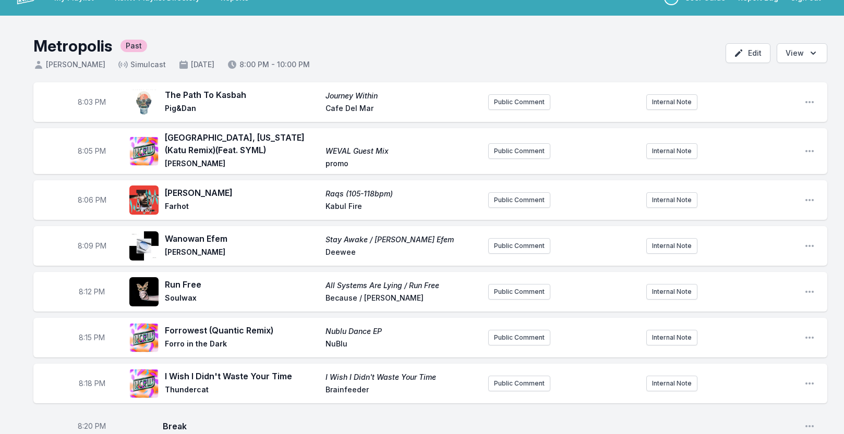
scroll to position [0, 0]
